Goal: Submit feedback/report problem

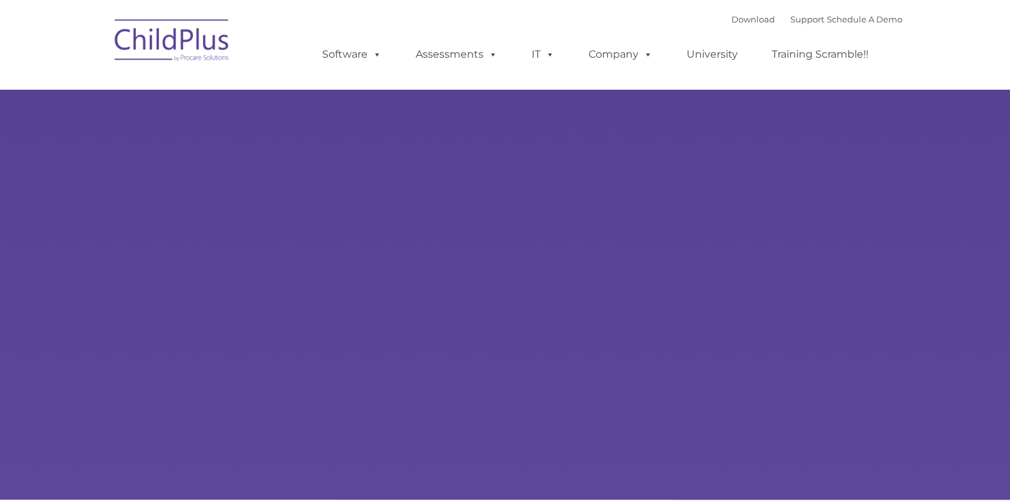
type input ""
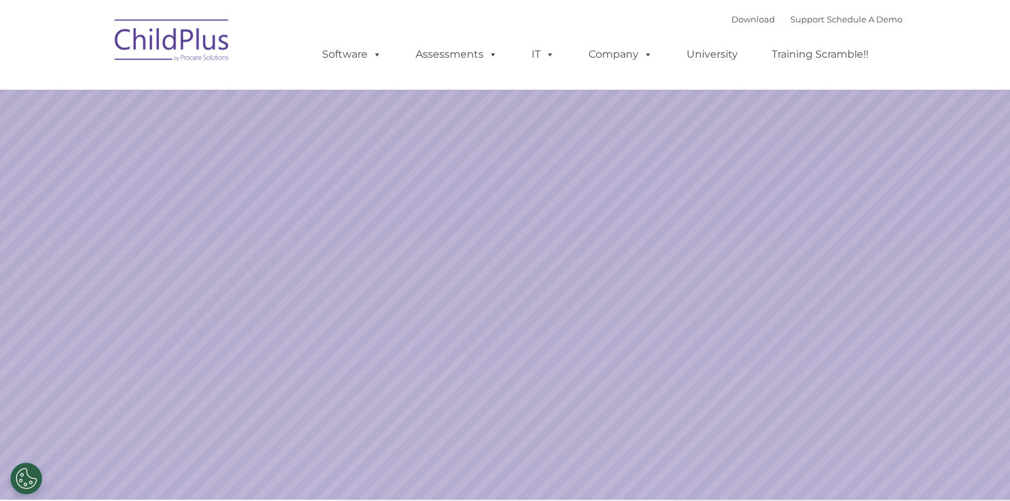
select select "MEDIUM"
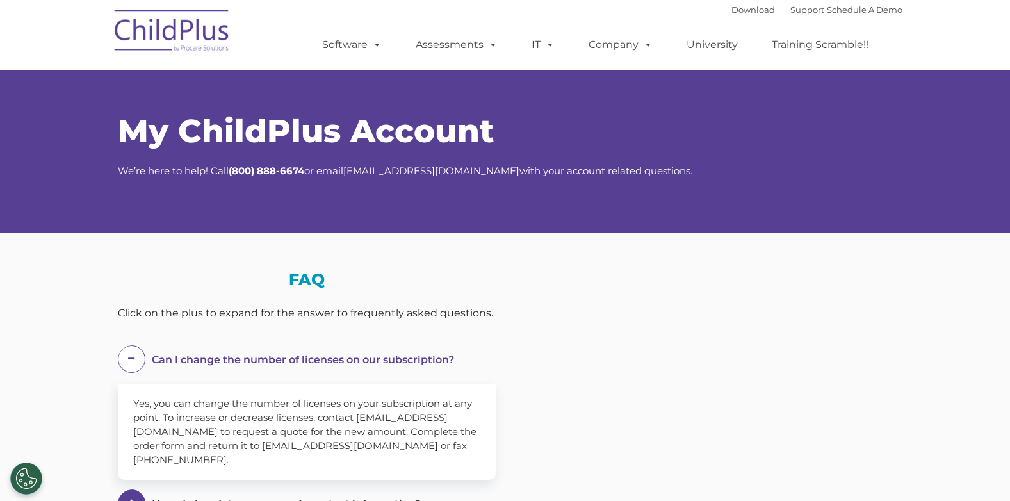
select select "MEDIUM"
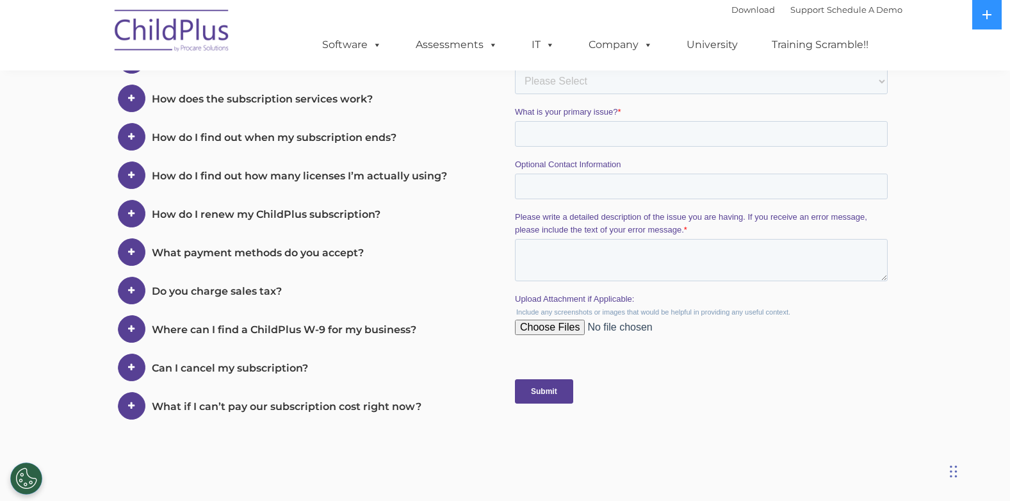
scroll to position [419, 0]
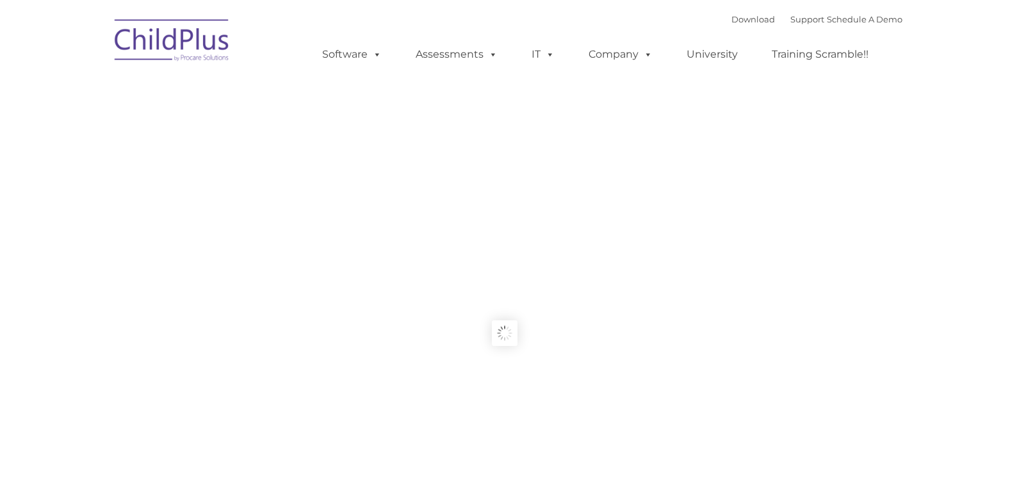
type input ""
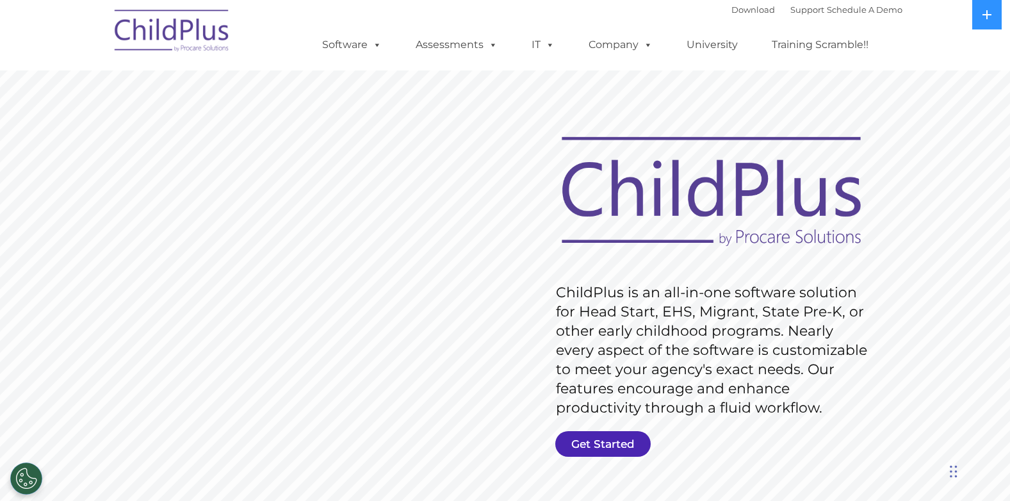
click at [599, 441] on link "Get Started" at bounding box center [602, 444] width 95 height 26
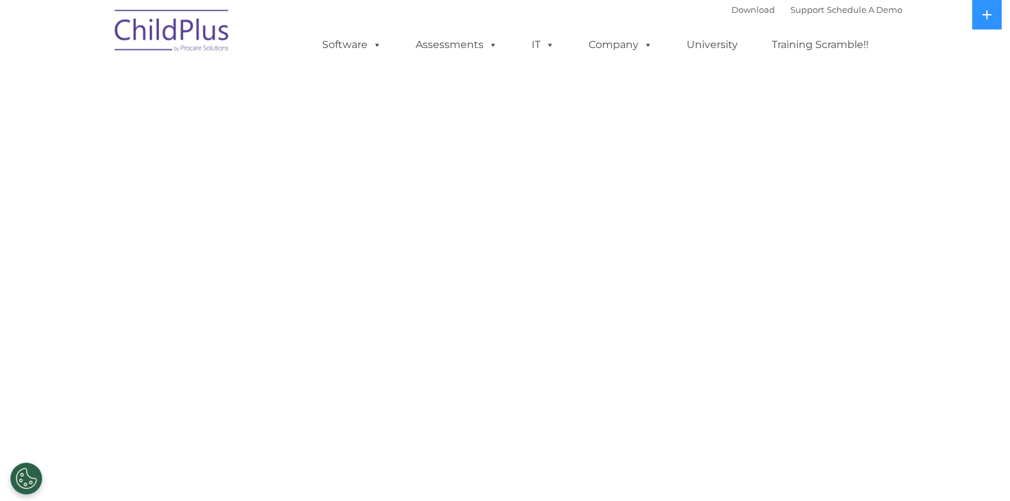
select select "MEDIUM"
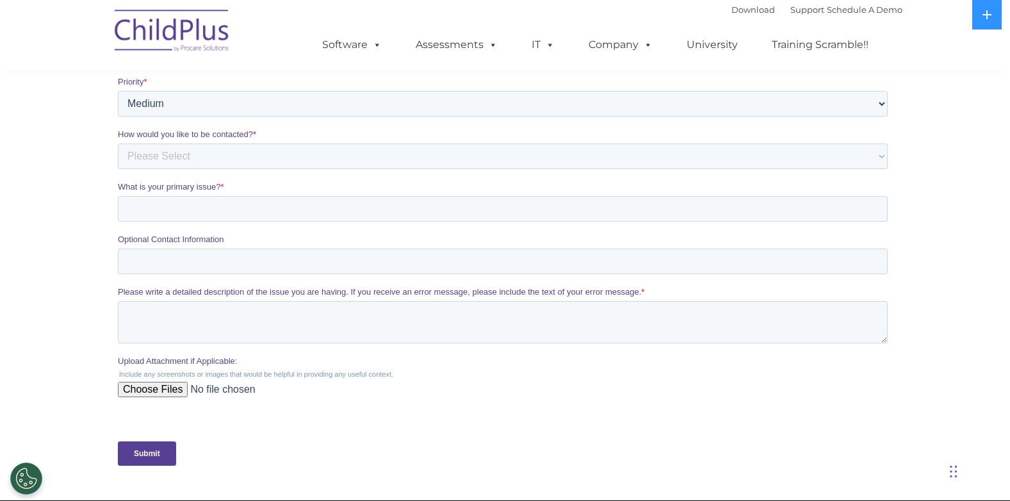
scroll to position [324, 0]
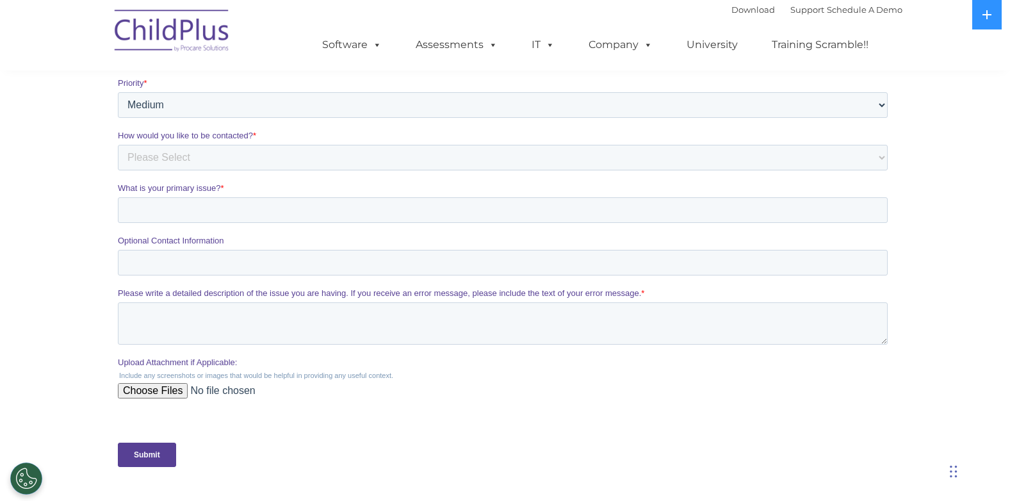
click at [135, 391] on input "Upload Attachment if Applicable:" at bounding box center [502, 396] width 770 height 26
